Goal: Check status: Check status

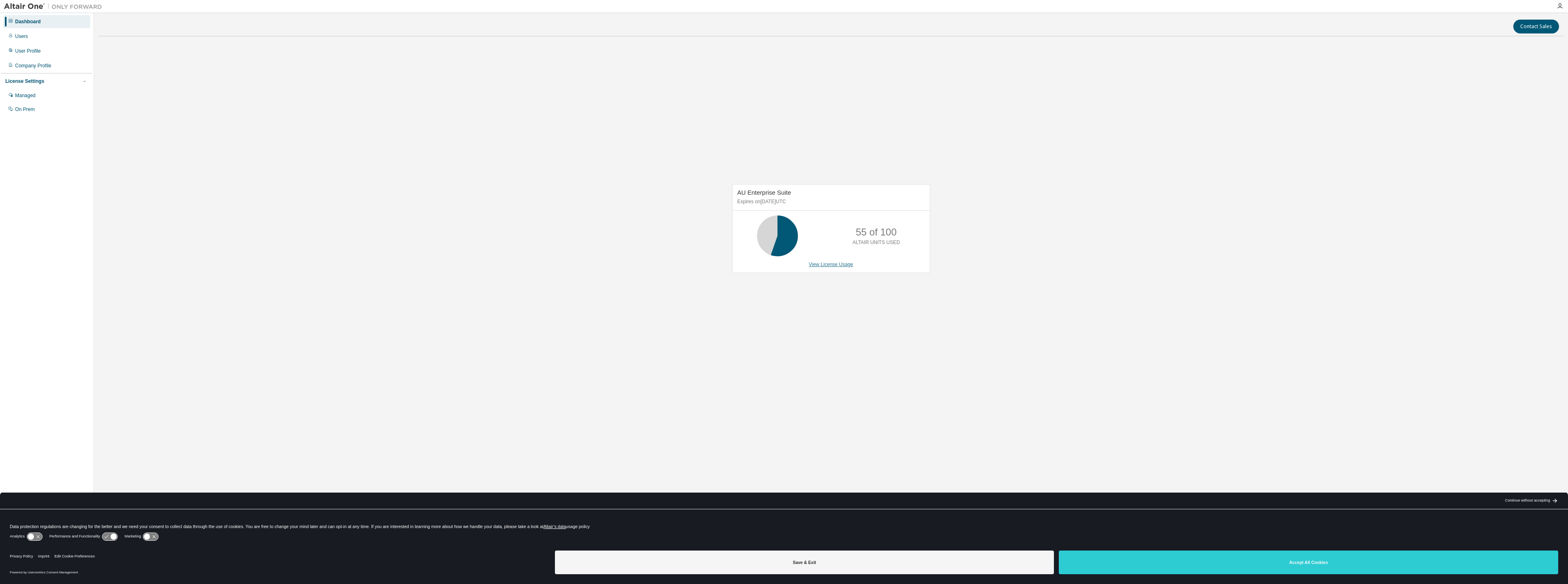
click at [839, 266] on link "View License Usage" at bounding box center [831, 264] width 45 height 5
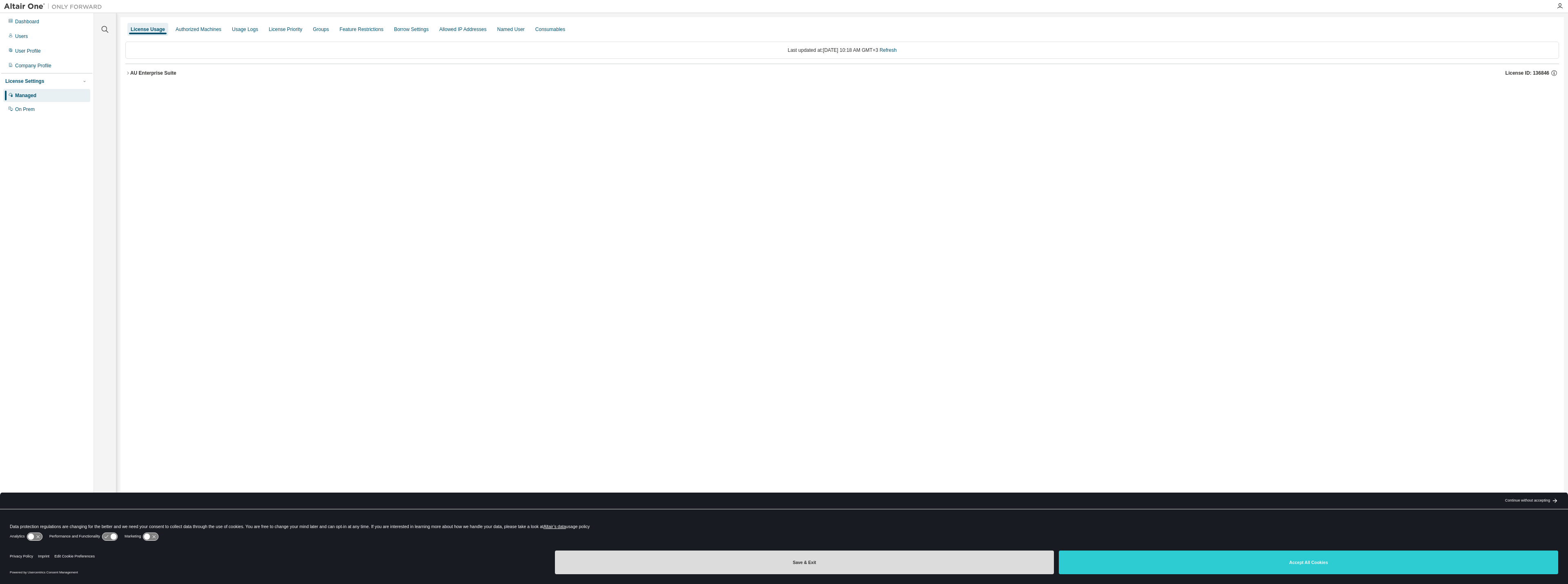
click at [1025, 556] on button "Save & Exit" at bounding box center [804, 562] width 499 height 24
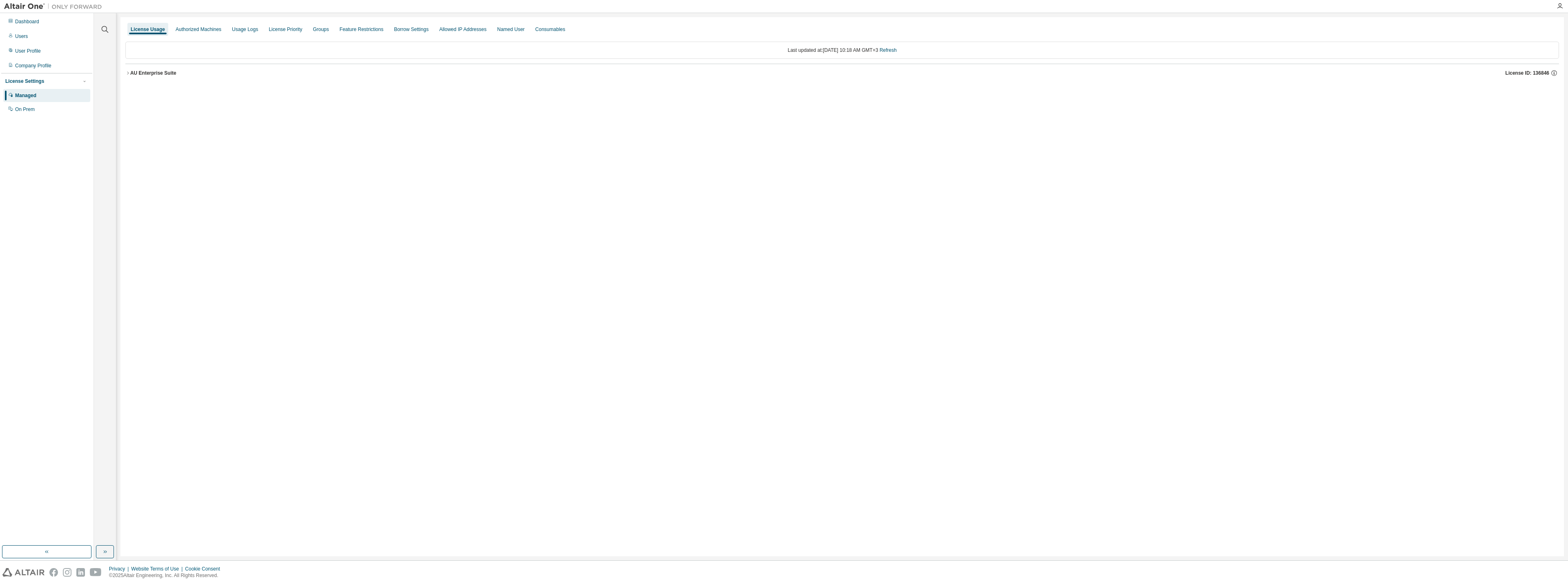
click at [142, 77] on div "AU Enterprise Suite License ID: 136846" at bounding box center [844, 72] width 1428 height 7
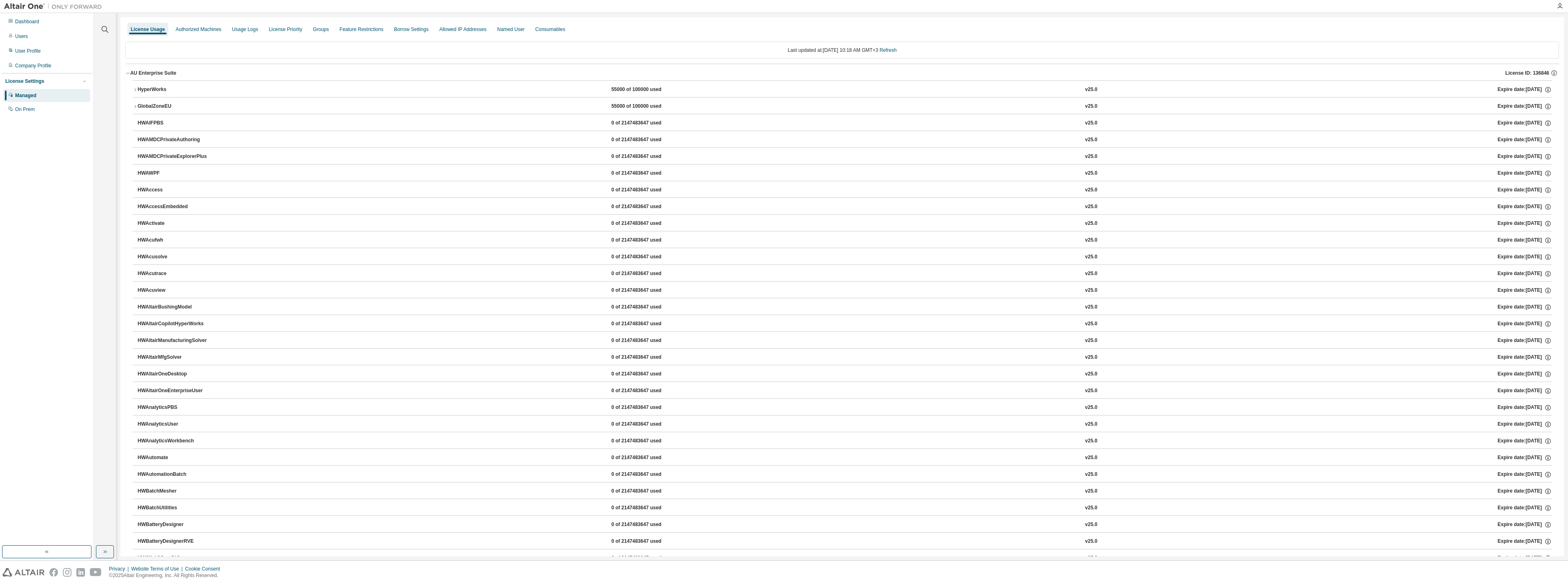
click at [157, 88] on div "HyperWorks" at bounding box center [174, 89] width 73 height 7
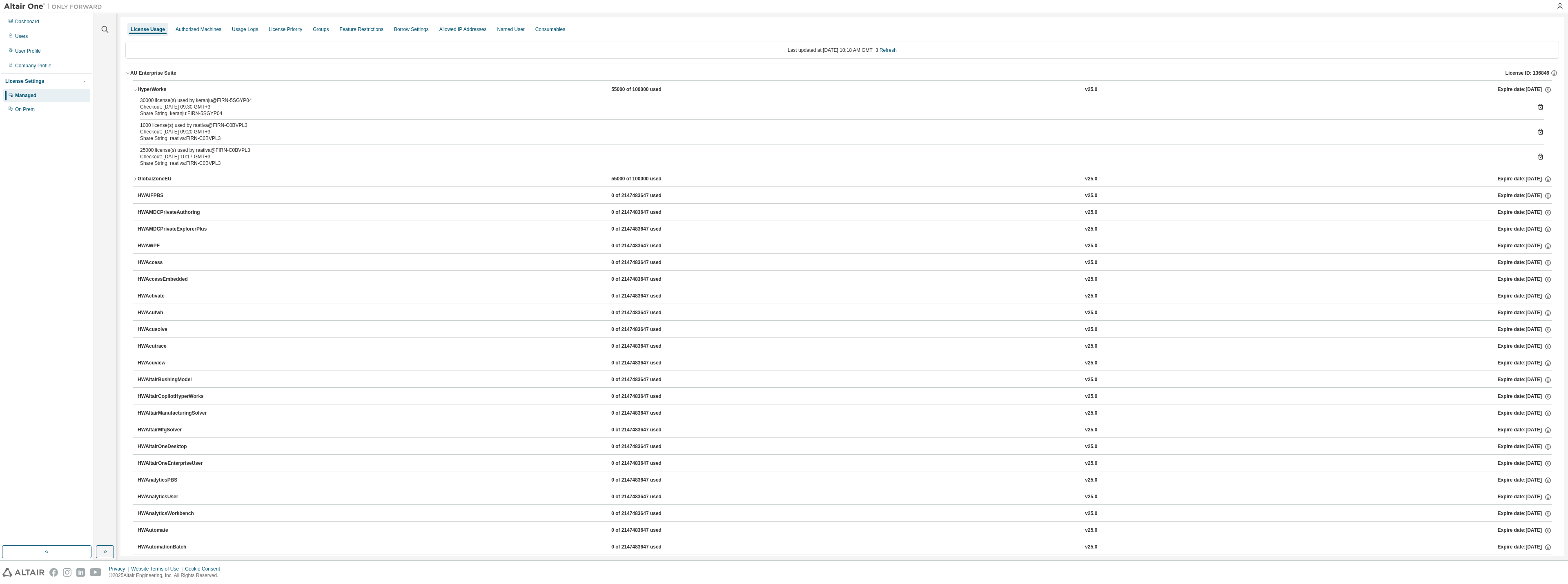
click at [162, 175] on div "GlobalZoneEU" at bounding box center [174, 179] width 73 height 7
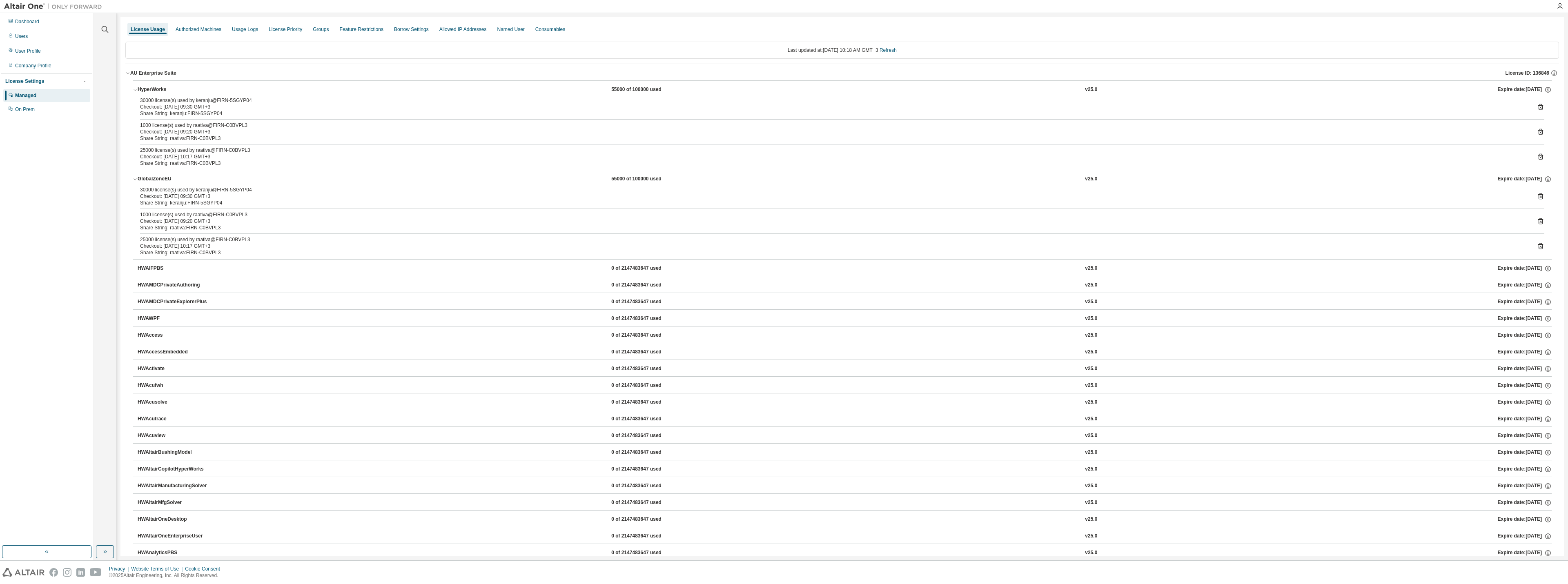
click at [131, 70] on div "AU Enterprise Suite" at bounding box center [153, 73] width 46 height 7
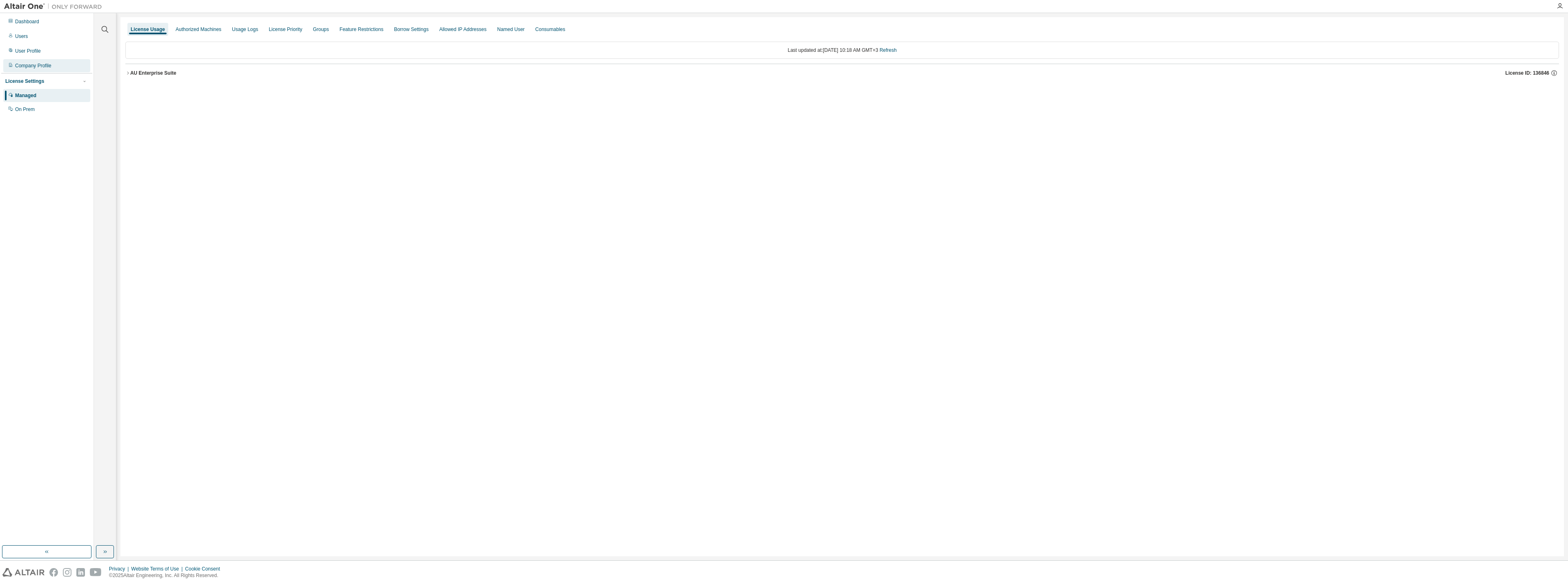
click at [144, 75] on div "AU Enterprise Suite" at bounding box center [153, 73] width 46 height 7
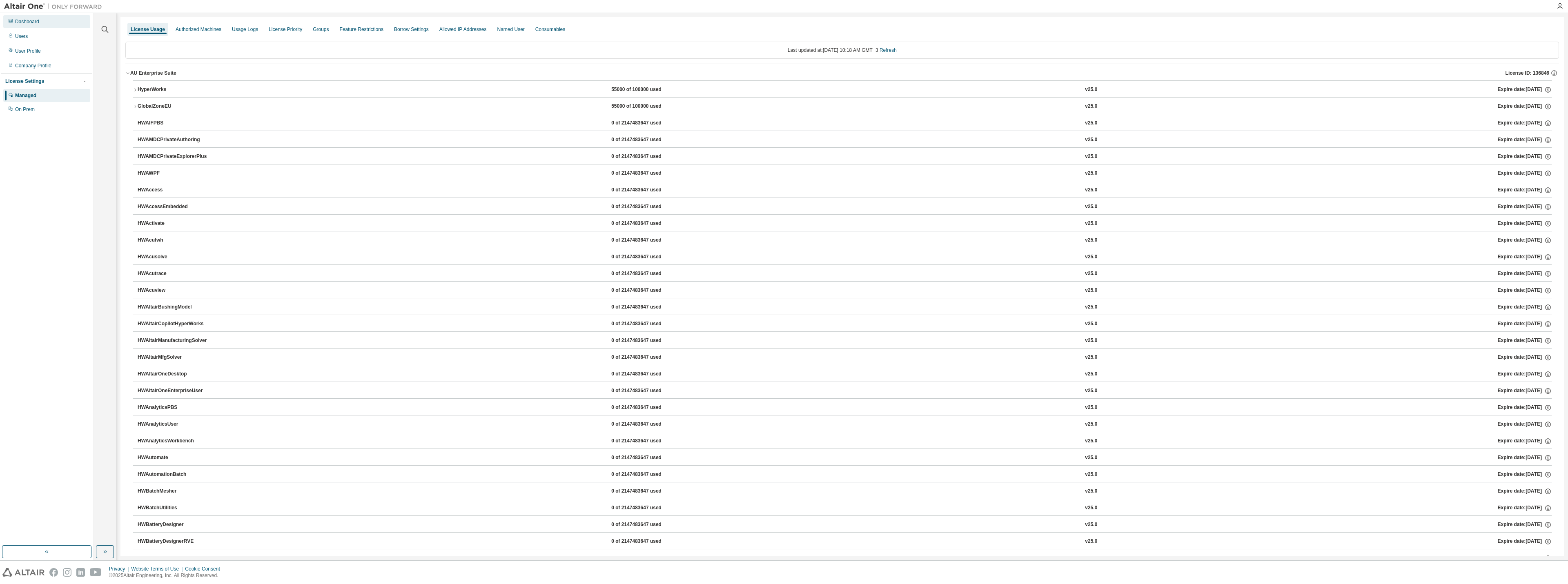
click at [31, 26] on div "Dashboard" at bounding box center [47, 21] width 87 height 13
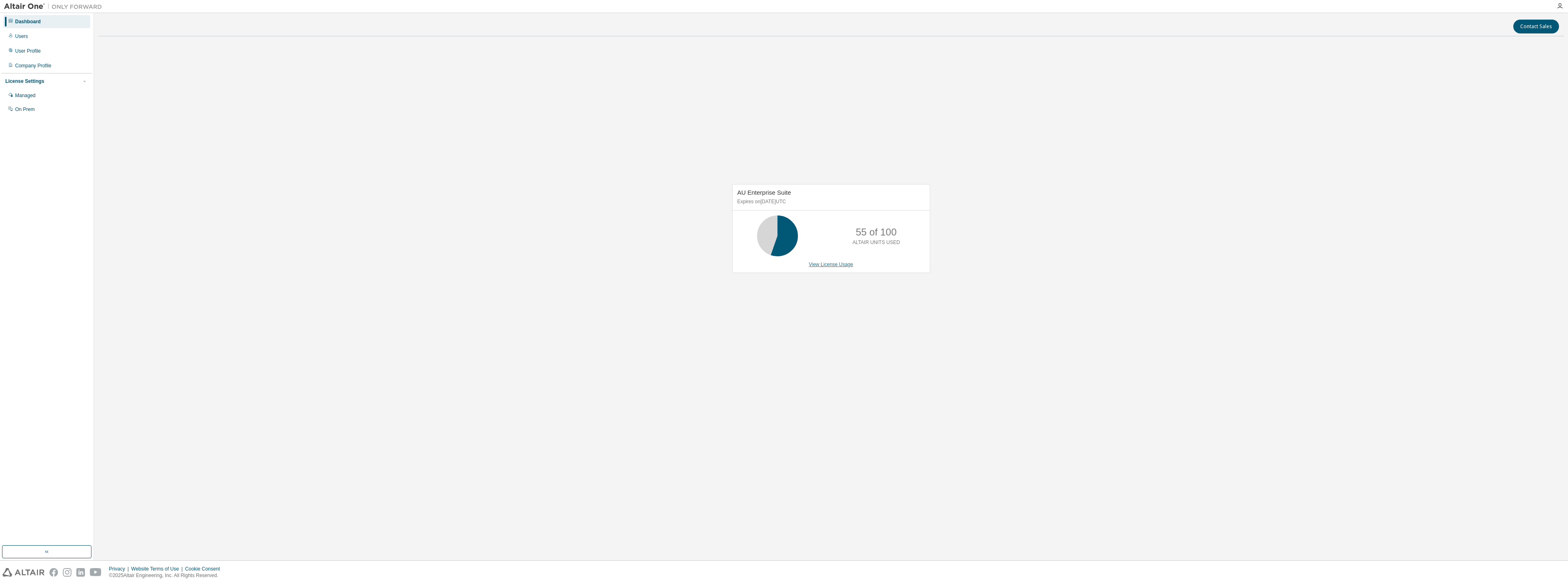
click at [818, 264] on link "View License Usage" at bounding box center [831, 264] width 45 height 5
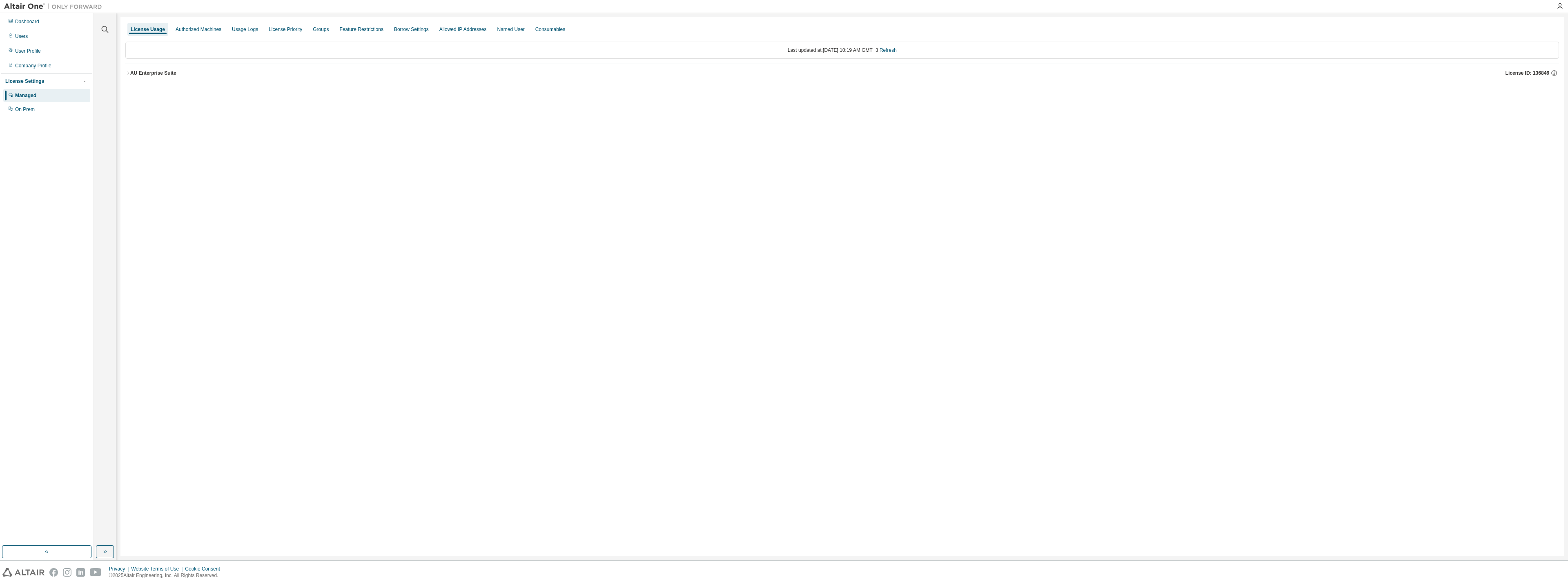
click at [143, 70] on div "AU Enterprise Suite" at bounding box center [153, 73] width 46 height 7
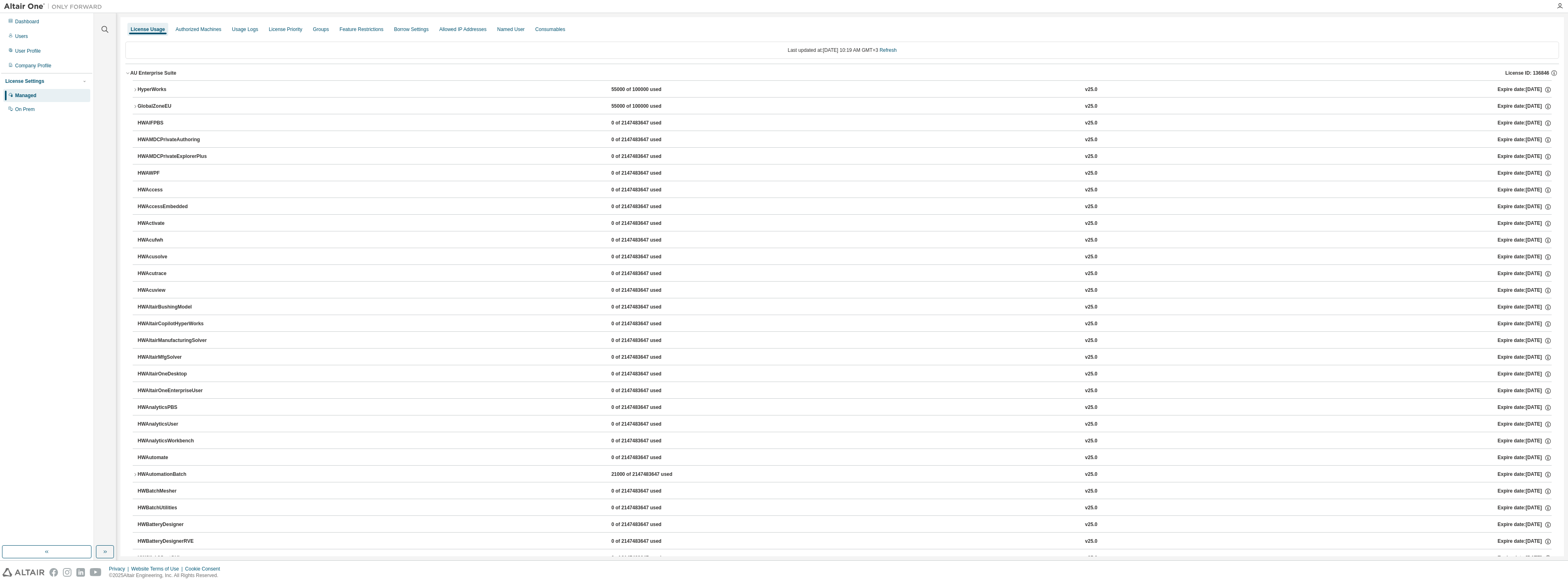
click at [154, 90] on div "HyperWorks" at bounding box center [174, 89] width 73 height 7
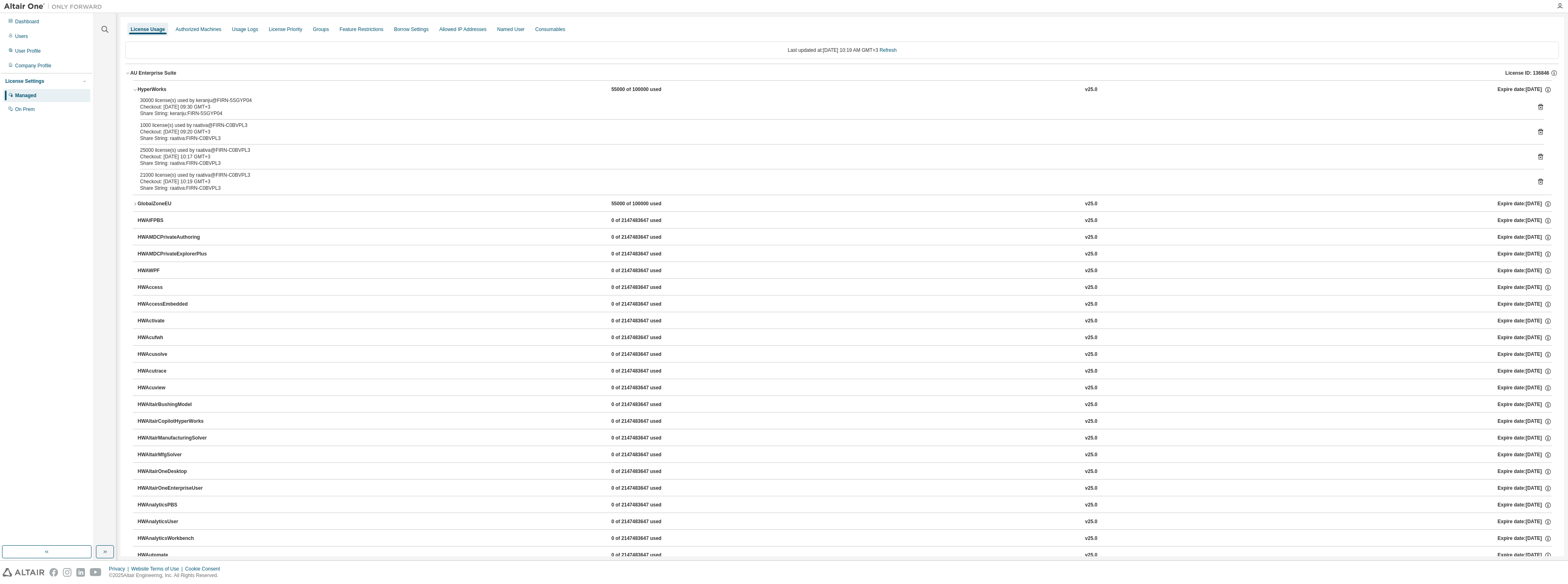
click at [161, 203] on div "GlobalZoneEU" at bounding box center [174, 204] width 73 height 7
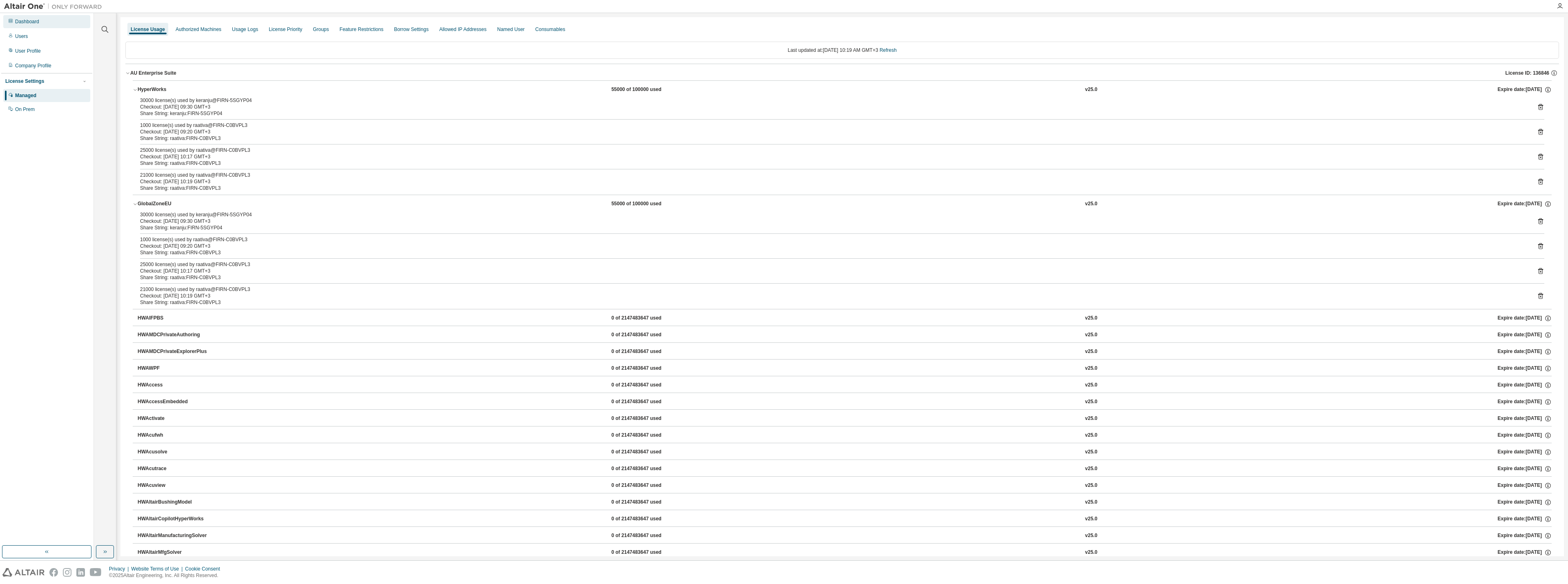
click at [24, 22] on div "Dashboard" at bounding box center [27, 22] width 24 height 7
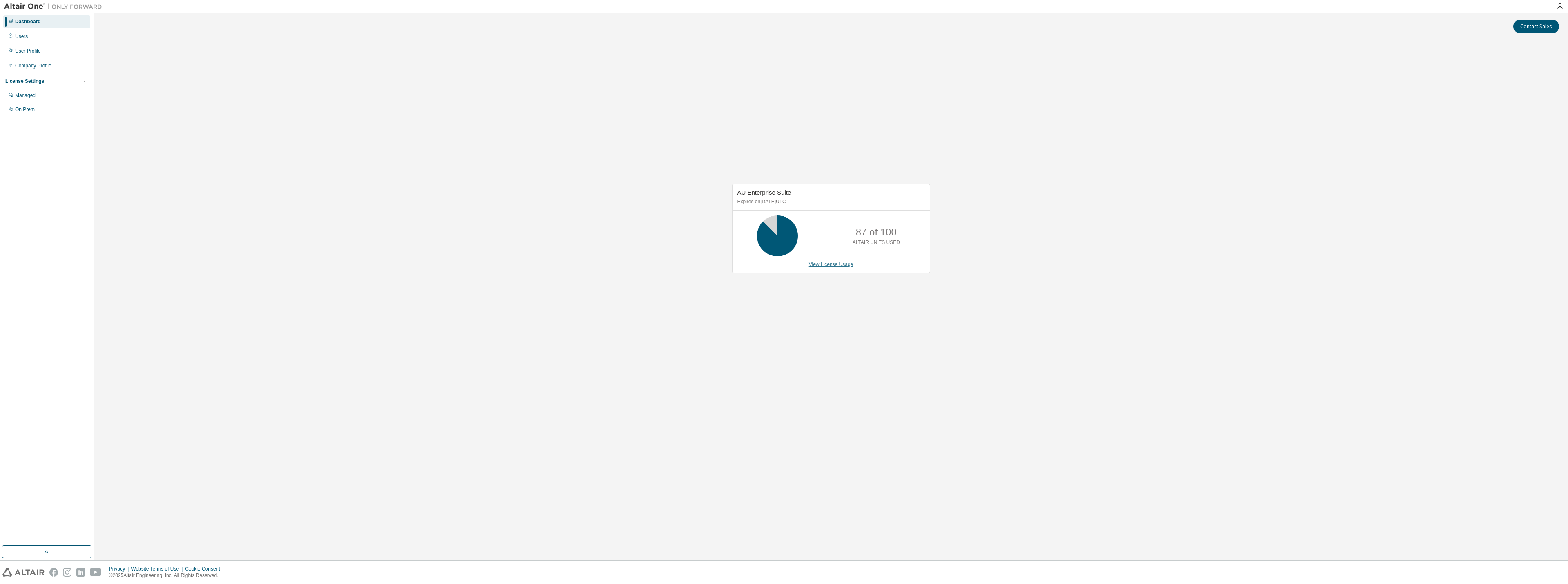
click at [841, 266] on link "View License Usage" at bounding box center [831, 264] width 45 height 5
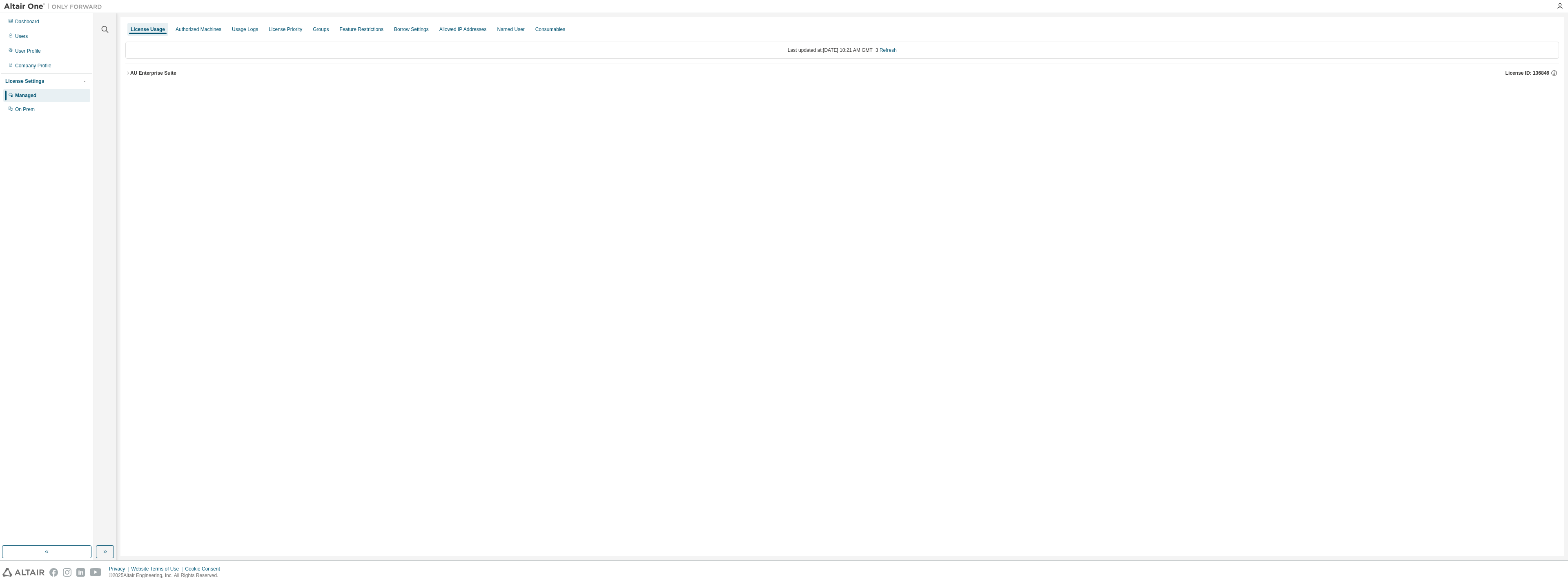
click at [137, 70] on div "AU Enterprise Suite" at bounding box center [153, 73] width 46 height 7
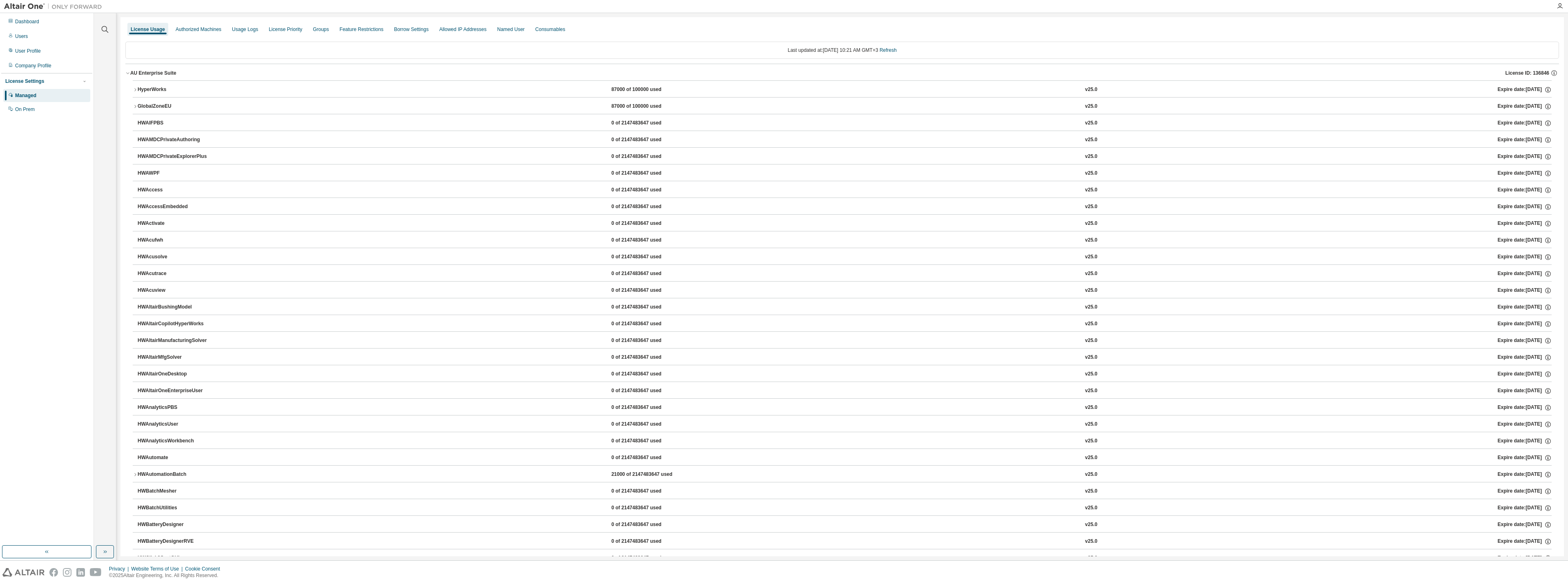
click at [155, 83] on button "HyperWorks 87000 of 100000 used v25.0 Expire date: [DATE]" at bounding box center [842, 89] width 1419 height 18
